Goal: Navigation & Orientation: Find specific page/section

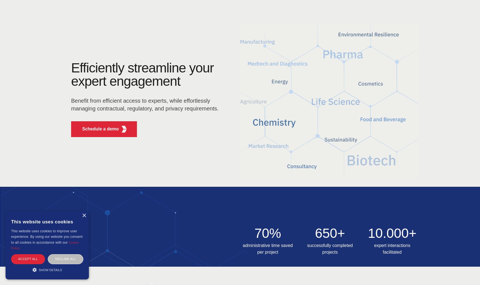
scroll to position [16, 0]
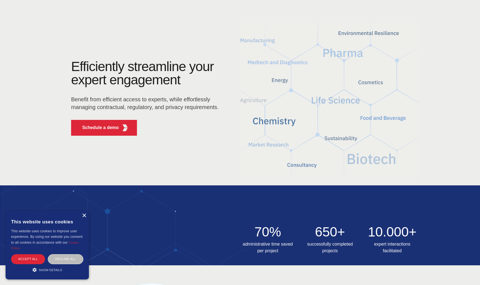
click at [85, 217] on div "×" at bounding box center [84, 216] width 4 height 4
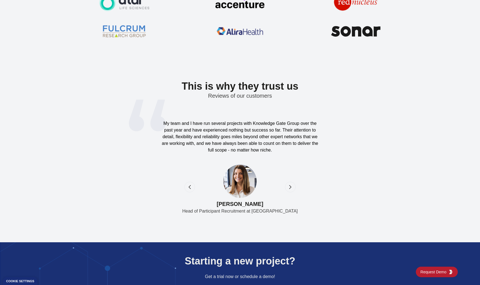
scroll to position [1744, 0]
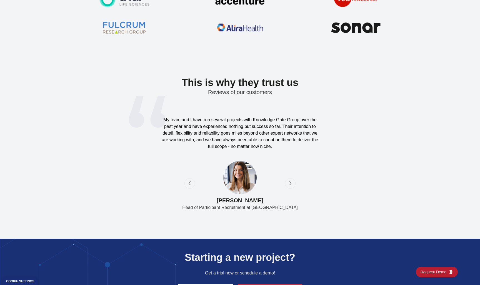
click at [288, 185] on icon "next" at bounding box center [290, 184] width 6 height 6
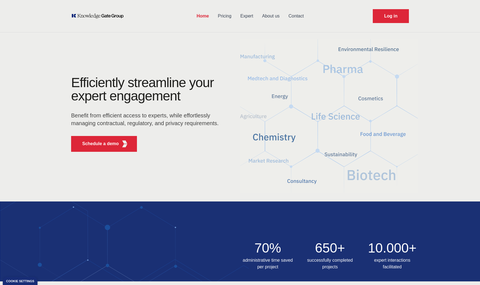
scroll to position [0, 0]
click at [225, 17] on link "Pricing" at bounding box center [224, 16] width 22 height 14
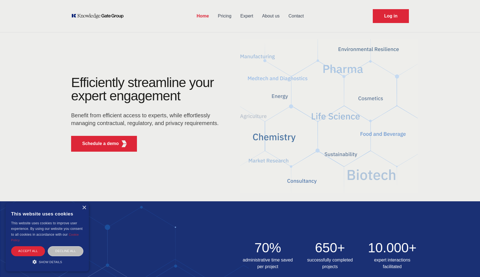
click at [227, 16] on link "Pricing" at bounding box center [224, 16] width 22 height 14
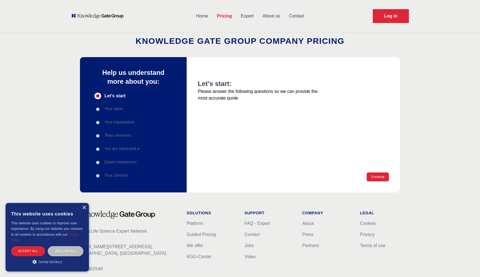
click at [271, 15] on link "About us" at bounding box center [271, 16] width 26 height 14
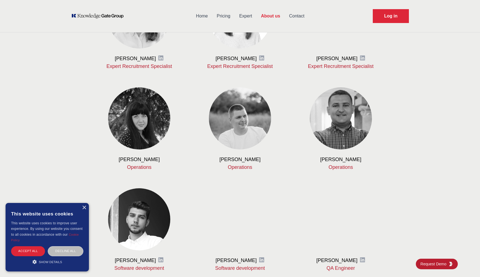
scroll to position [353, 0]
